Goal: Task Accomplishment & Management: Use online tool/utility

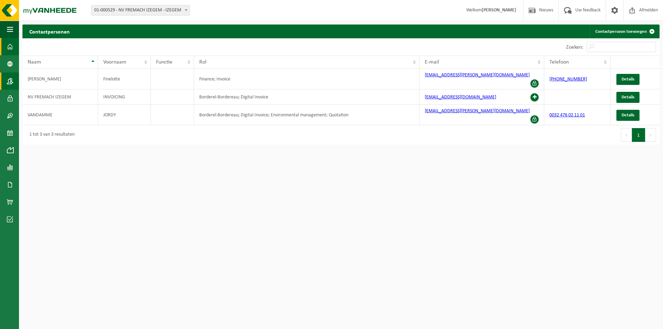
click at [12, 39] on span at bounding box center [10, 46] width 6 height 17
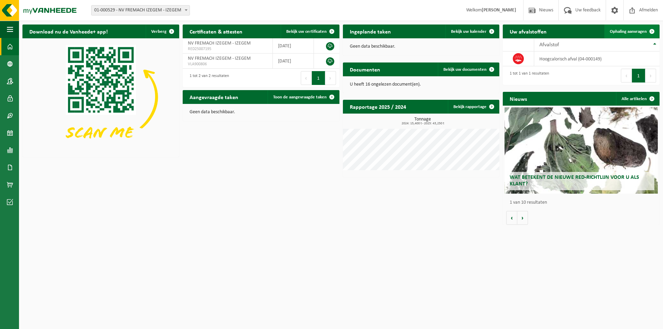
click at [628, 33] on span "Ophaling aanvragen" at bounding box center [628, 31] width 37 height 4
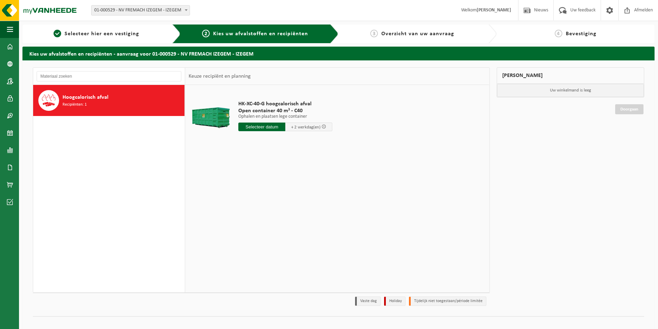
click at [123, 109] on div "Hoogcalorisch afval Recipiënten: 1" at bounding box center [122, 100] width 120 height 21
click at [272, 126] on input "text" at bounding box center [261, 127] width 47 height 9
click at [268, 197] on div "24" at bounding box center [269, 199] width 12 height 11
type input "Van 2025-09-24"
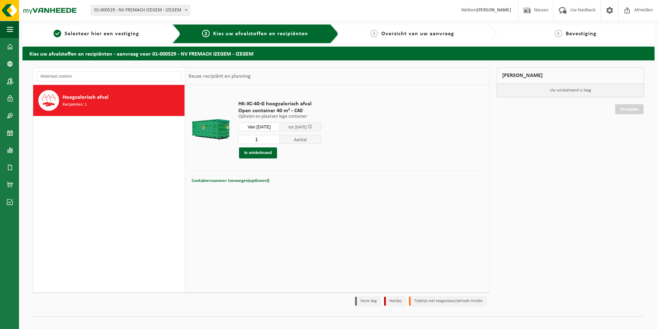
click at [267, 123] on input "Van 2025-09-24" at bounding box center [258, 127] width 41 height 9
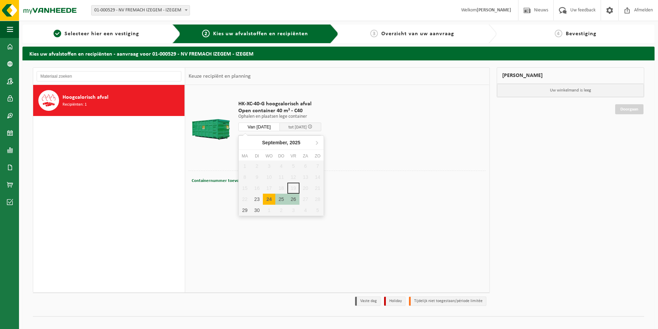
click at [270, 200] on div "24" at bounding box center [269, 199] width 12 height 11
click at [259, 198] on div "23" at bounding box center [257, 199] width 12 height 11
type input "Van 2025-09-23"
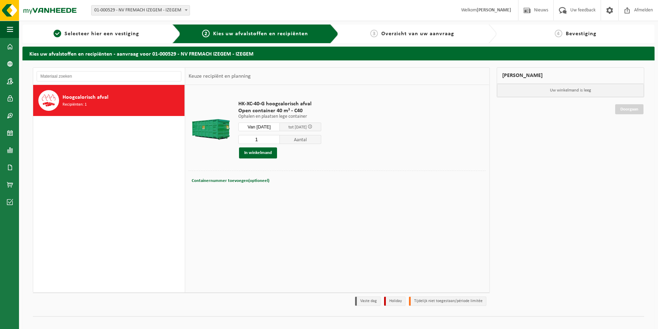
click at [383, 171] on div "Containernummer toevoegen(optioneel) Annuleren" at bounding box center [337, 181] width 297 height 20
click at [264, 154] on button "In winkelmand" at bounding box center [258, 152] width 38 height 11
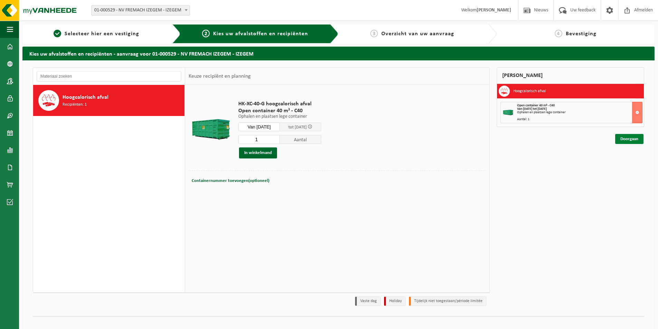
click at [627, 139] on link "Doorgaan" at bounding box center [629, 139] width 28 height 10
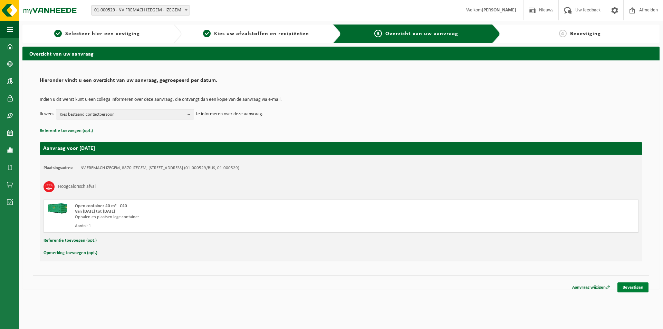
click at [638, 289] on link "Bevestigen" at bounding box center [632, 287] width 31 height 10
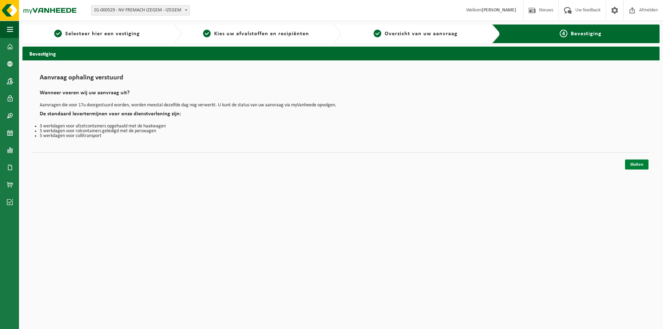
click at [636, 163] on link "Sluiten" at bounding box center [636, 165] width 23 height 10
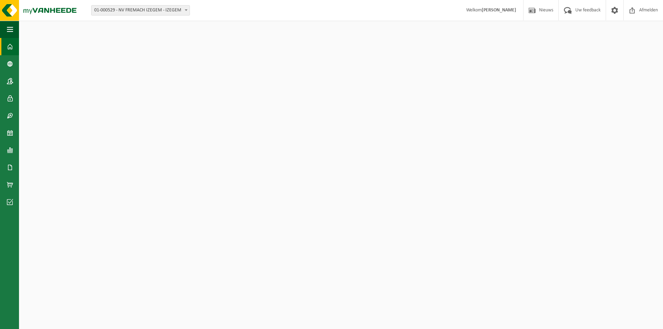
click at [157, 83] on img at bounding box center [100, 96] width 157 height 117
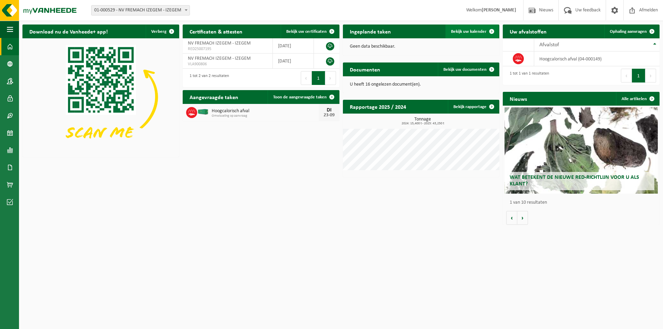
click at [461, 34] on span "Bekijk uw kalender" at bounding box center [469, 31] width 36 height 4
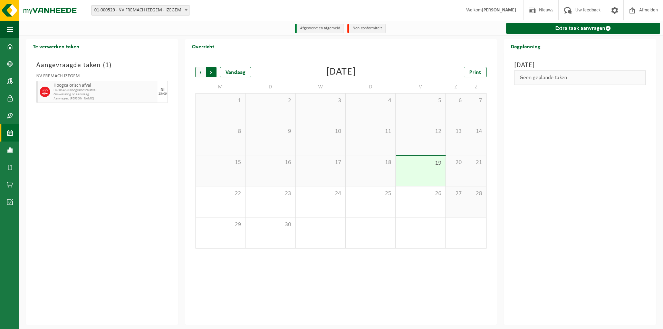
click at [201, 73] on span "Vorige" at bounding box center [200, 72] width 10 height 10
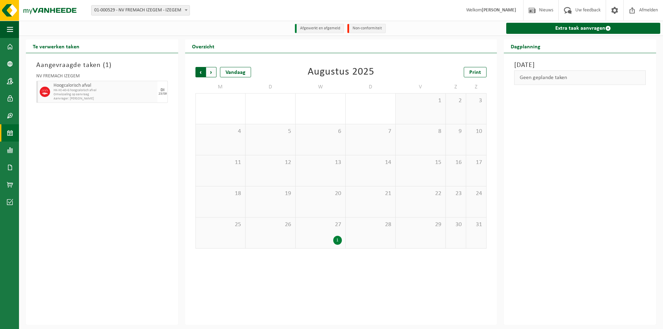
click at [215, 73] on span "Volgende" at bounding box center [211, 72] width 10 height 10
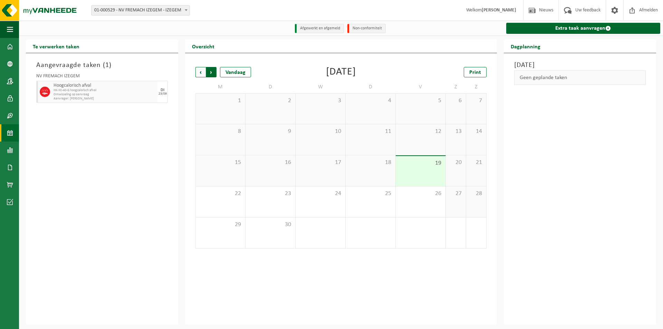
click at [200, 73] on span "Vorige" at bounding box center [200, 72] width 10 height 10
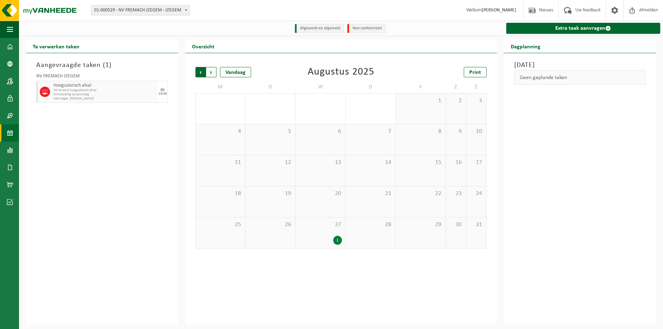
click at [216, 73] on span "Volgende" at bounding box center [211, 72] width 10 height 10
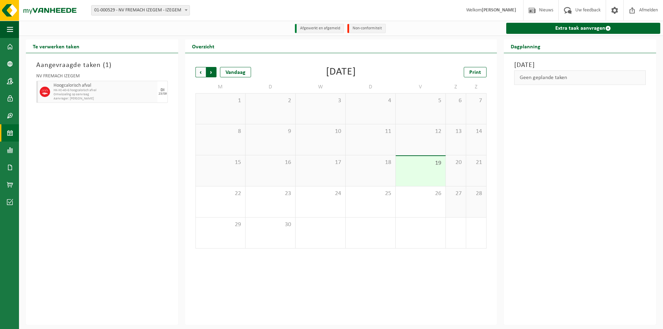
click at [201, 73] on span "Vorige" at bounding box center [200, 72] width 10 height 10
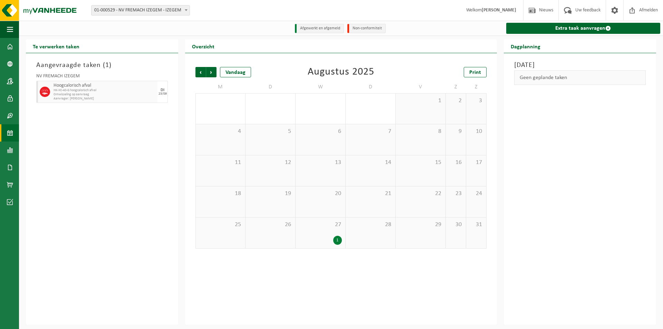
click at [201, 73] on span "Vorige" at bounding box center [200, 72] width 10 height 10
click at [200, 73] on span "Vorige" at bounding box center [200, 72] width 10 height 10
click at [209, 71] on span "Volgende" at bounding box center [211, 72] width 10 height 10
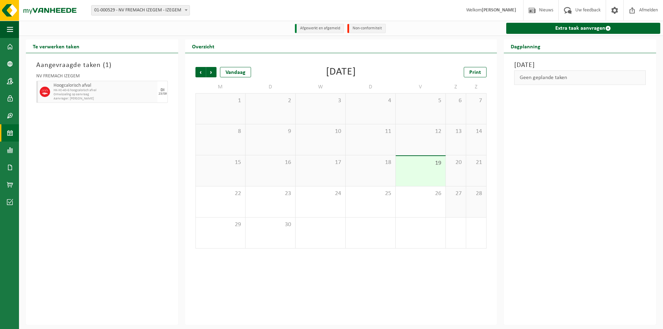
click at [194, 72] on div "Vorige Volgende Vandaag September 2025 Print M D W D V Z Z 1 2 3 4 5 6 7 8 9 10…" at bounding box center [341, 157] width 298 height 195
click at [199, 75] on span "Vorige" at bounding box center [200, 72] width 10 height 10
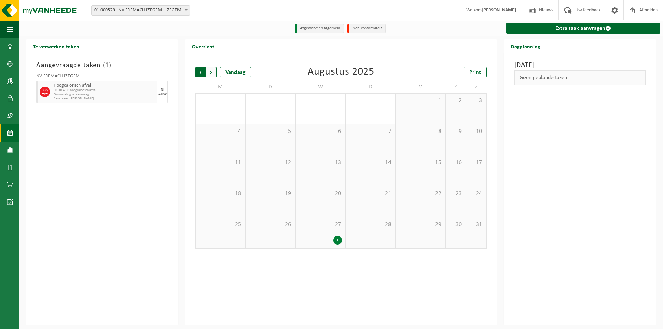
click at [211, 70] on span "Volgende" at bounding box center [211, 72] width 10 height 10
